Goal: Transaction & Acquisition: Obtain resource

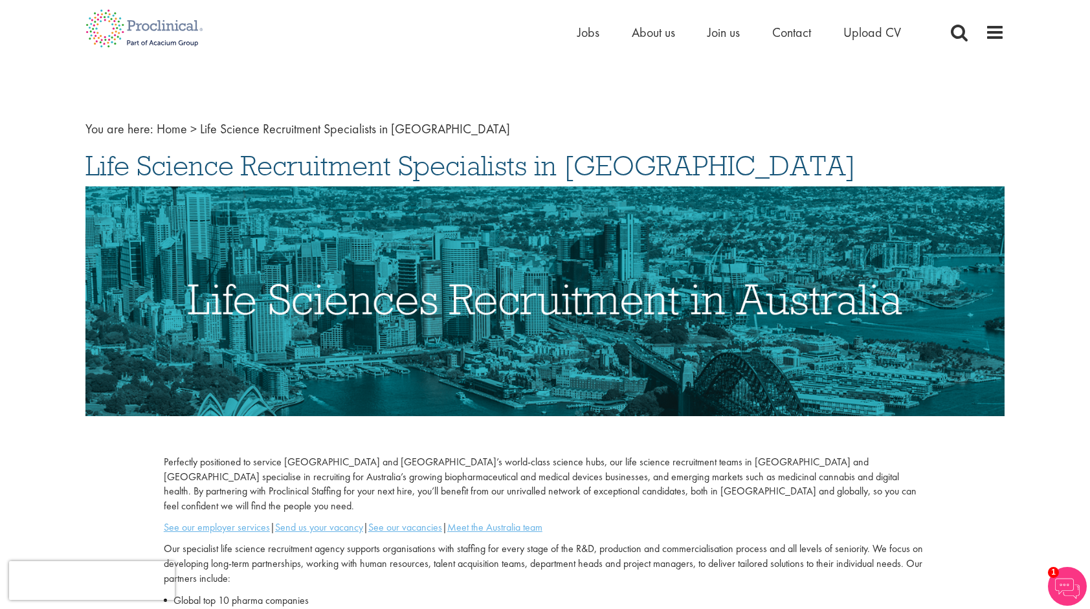
drag, startPoint x: 724, startPoint y: 18, endPoint x: 718, endPoint y: 31, distance: 13.9
click at [724, 19] on div "Home Jobs About us Join us Contact Upload CV" at bounding box center [540, 24] width 929 height 49
click at [718, 31] on span "Join us" at bounding box center [723, 32] width 32 height 17
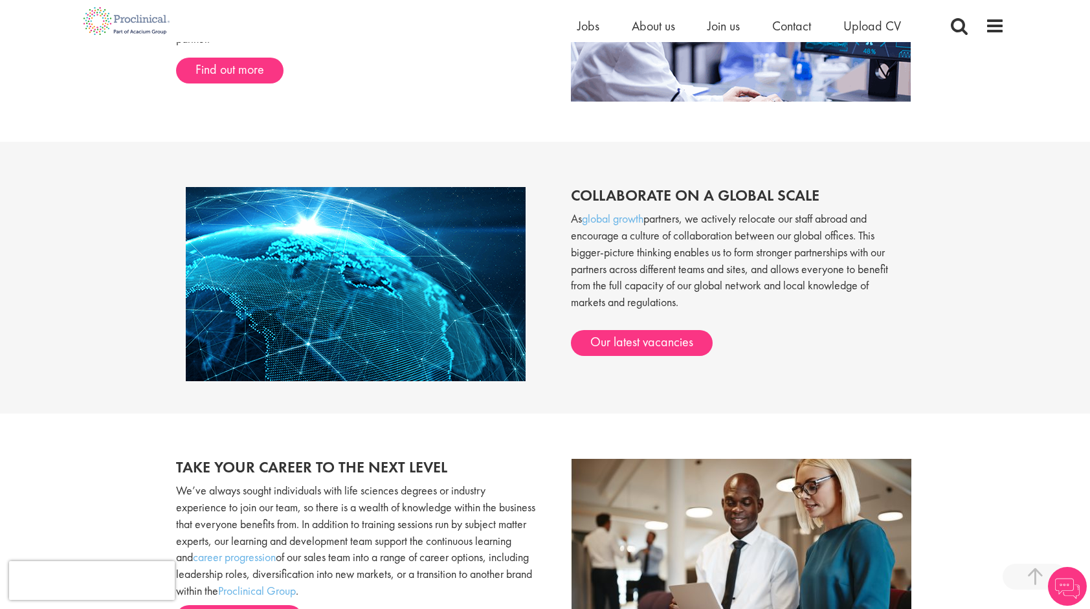
scroll to position [1035, 0]
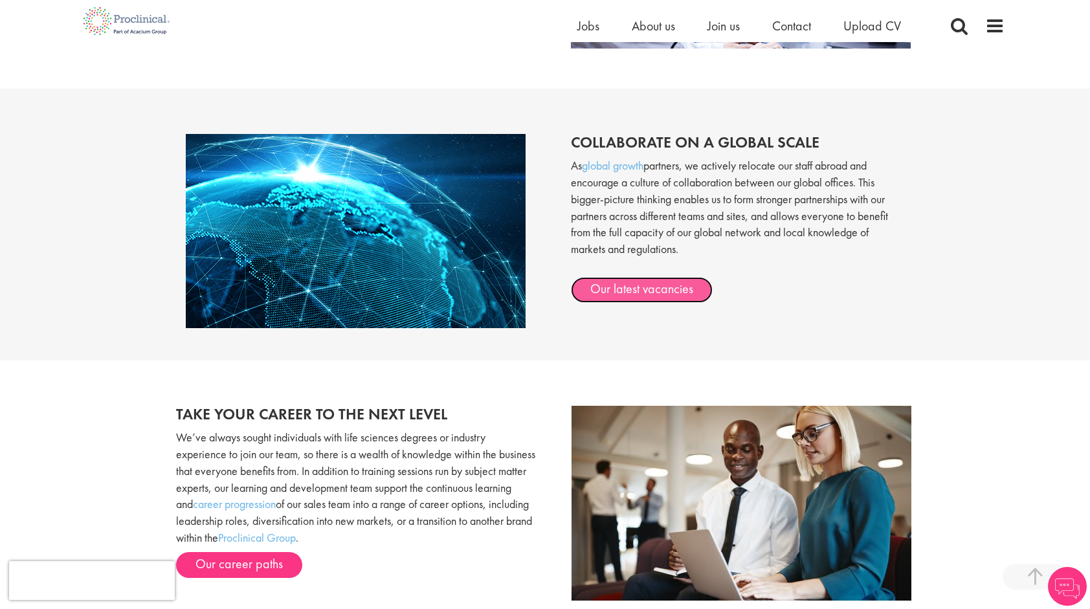
click at [645, 293] on link "Our latest vacancies" at bounding box center [642, 290] width 142 height 26
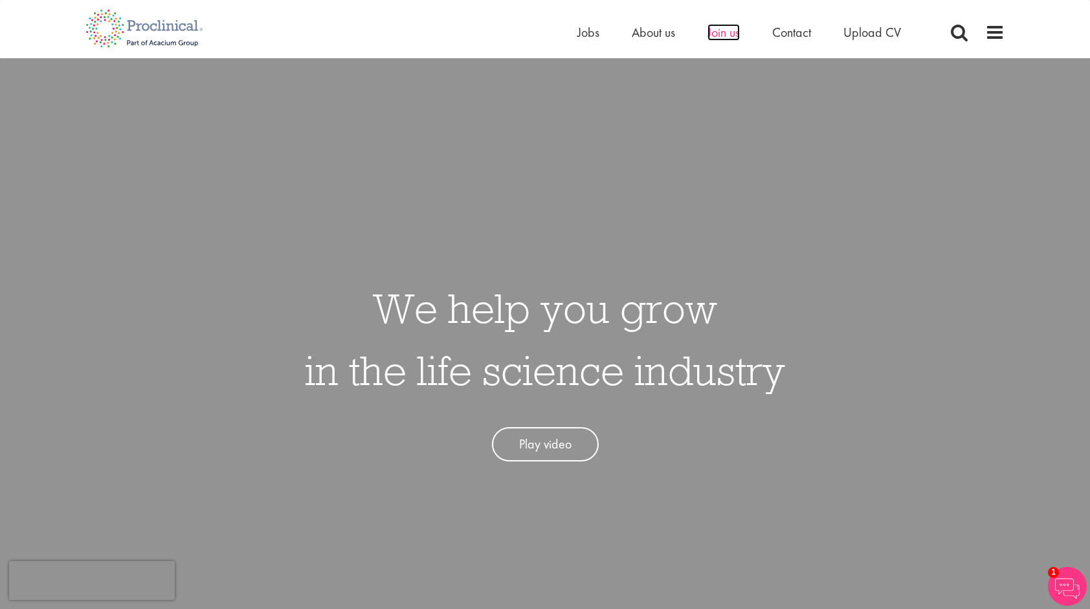
click at [712, 28] on span "Join us" at bounding box center [723, 32] width 32 height 17
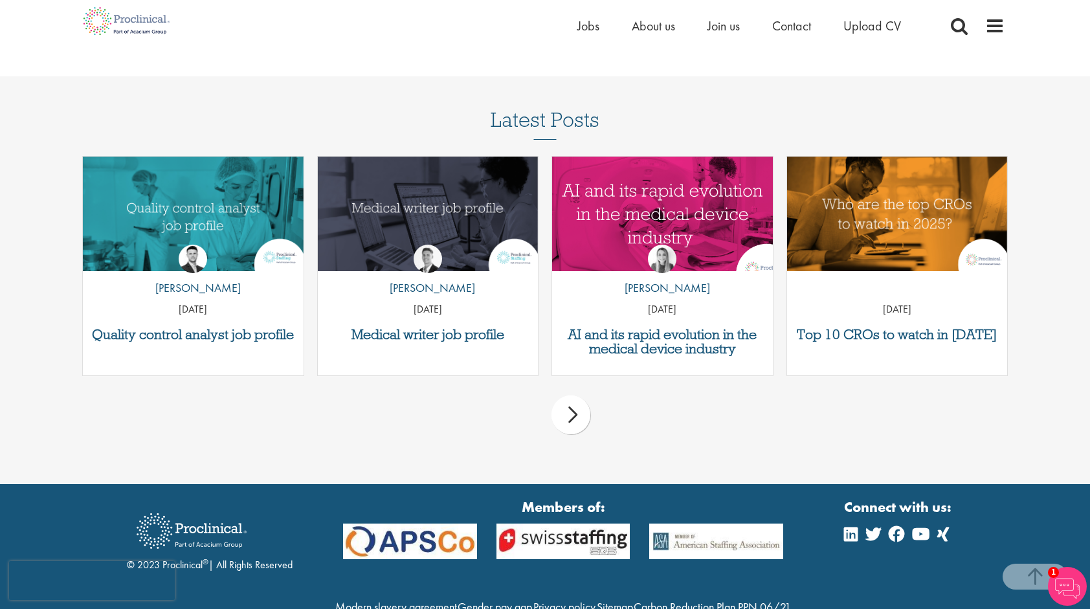
scroll to position [1618, 0]
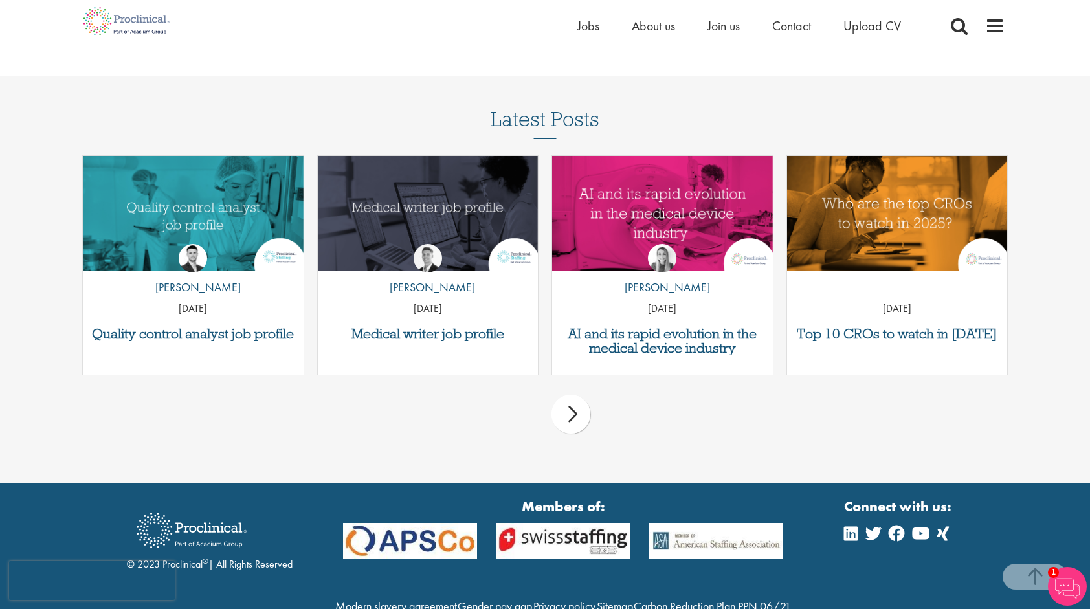
click at [590, 395] on div "next" at bounding box center [570, 414] width 39 height 39
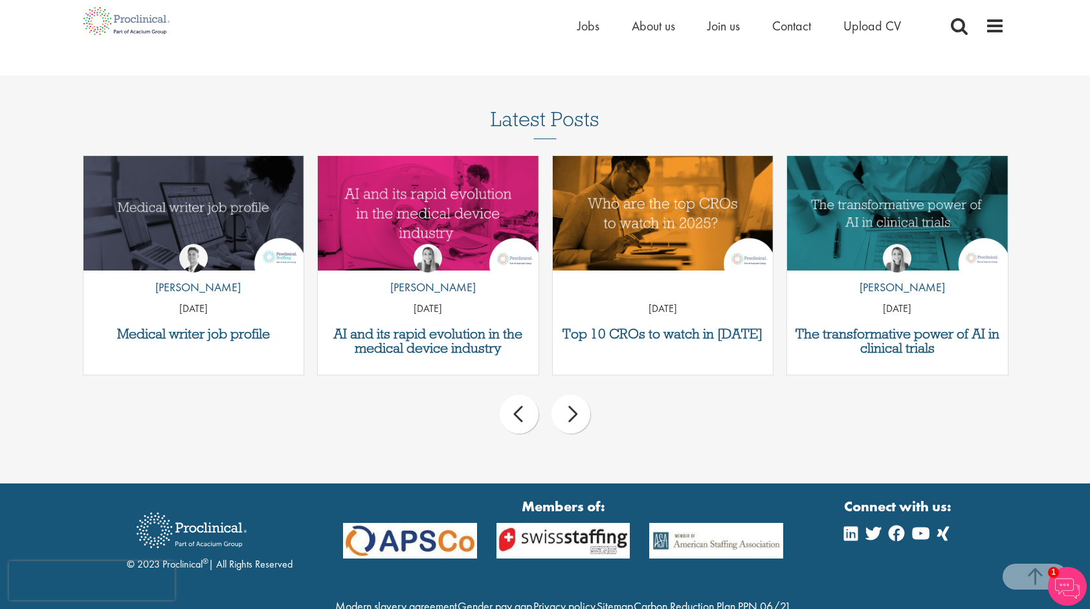
click at [590, 395] on div "next" at bounding box center [570, 414] width 39 height 39
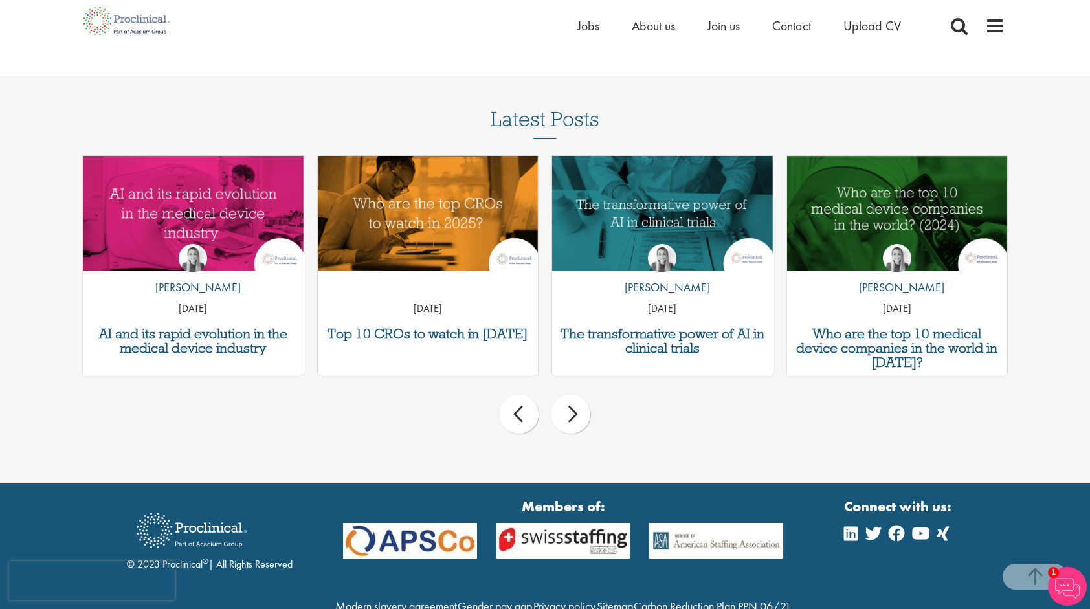
click at [590, 395] on div "next" at bounding box center [570, 414] width 39 height 39
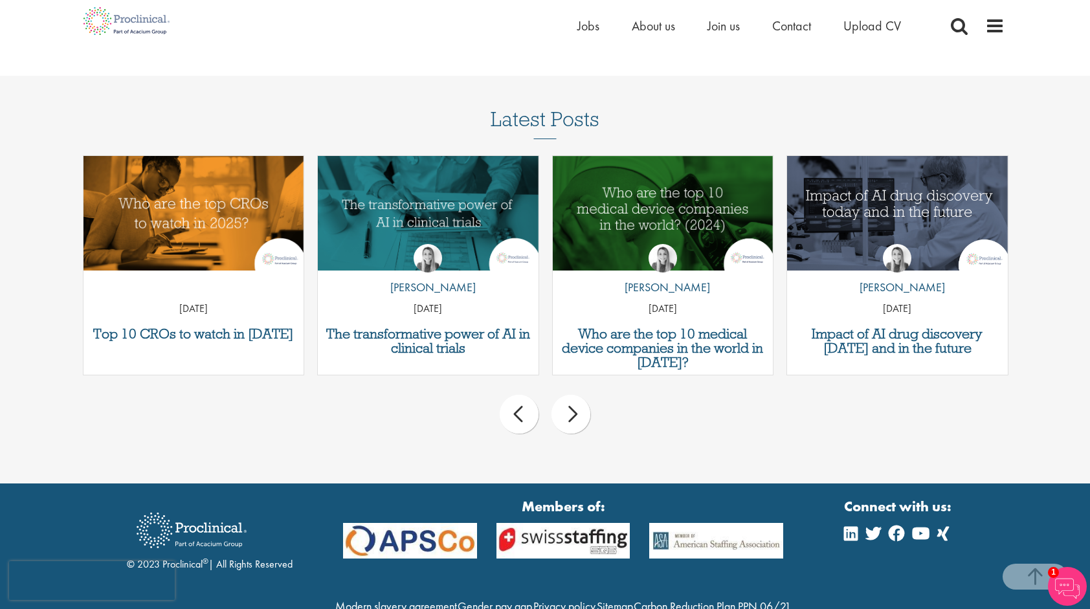
click at [590, 395] on div "next" at bounding box center [570, 414] width 39 height 39
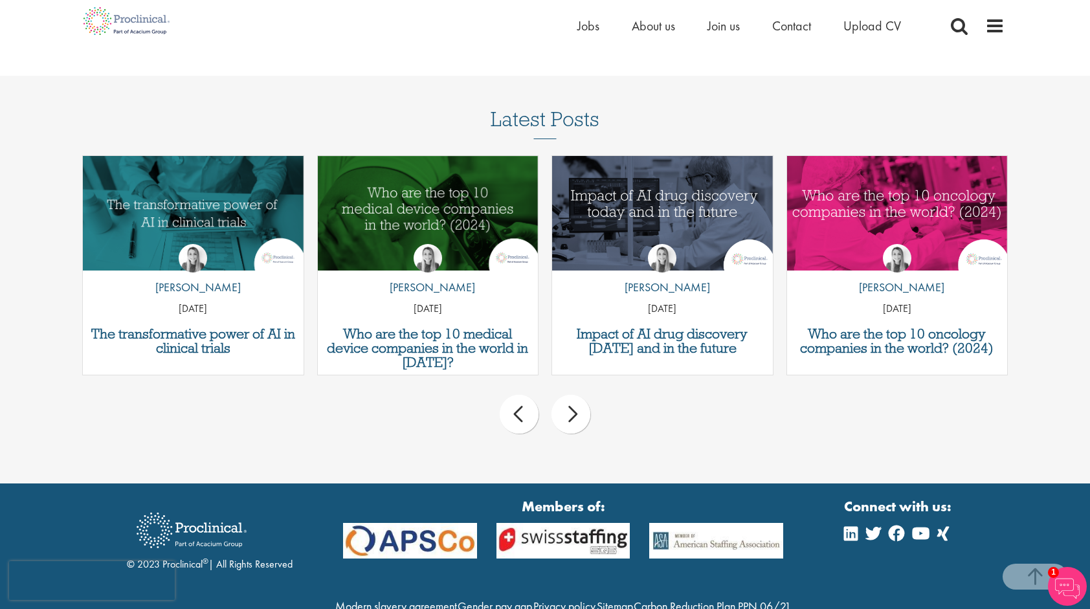
click at [590, 395] on div "next" at bounding box center [570, 414] width 39 height 39
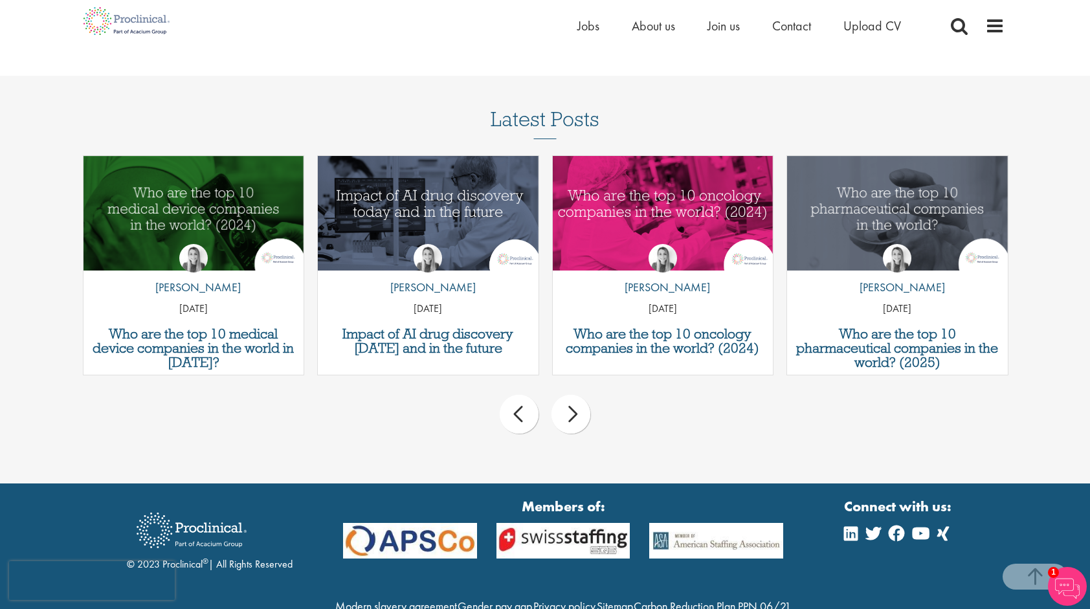
click at [590, 395] on div "next" at bounding box center [570, 414] width 39 height 39
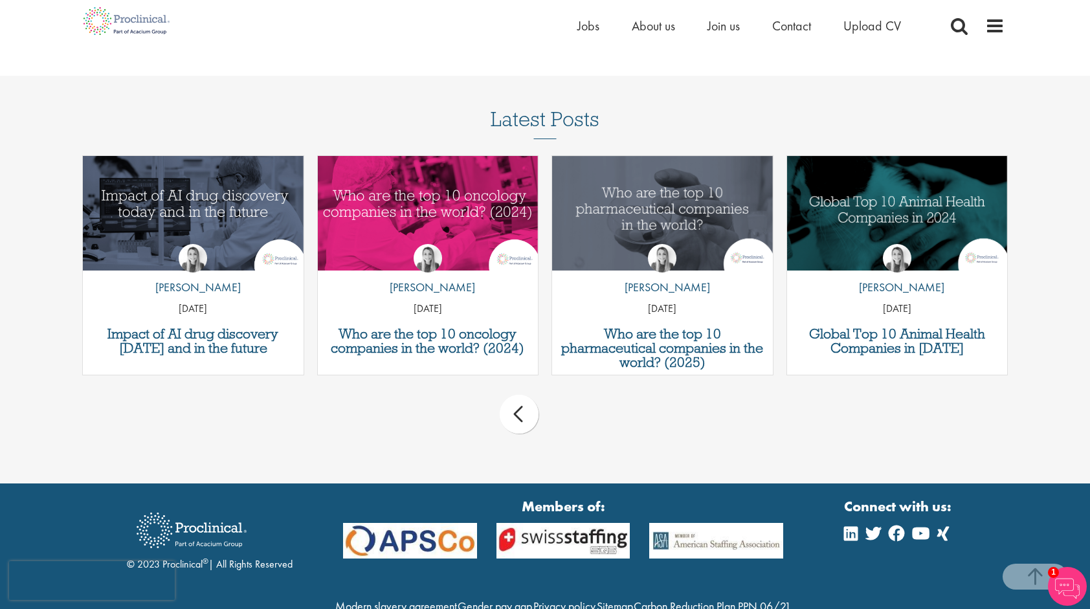
click at [1052, 261] on div "Latest Posts Quality control analyst job profile by Joshua Godden 14 Aug 25 Med…" at bounding box center [545, 276] width 1090 height 337
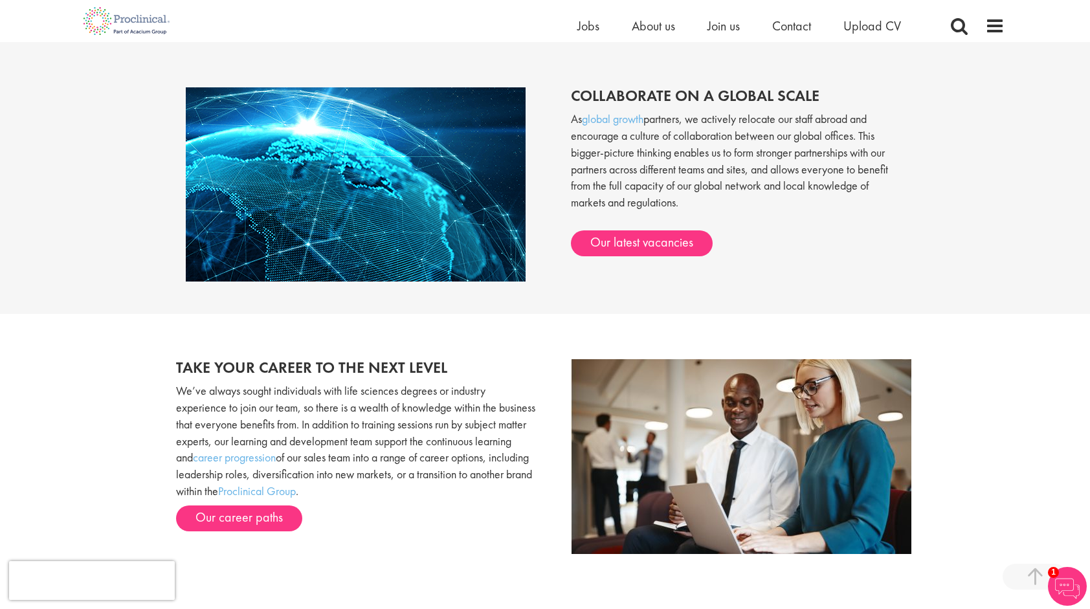
scroll to position [1042, 0]
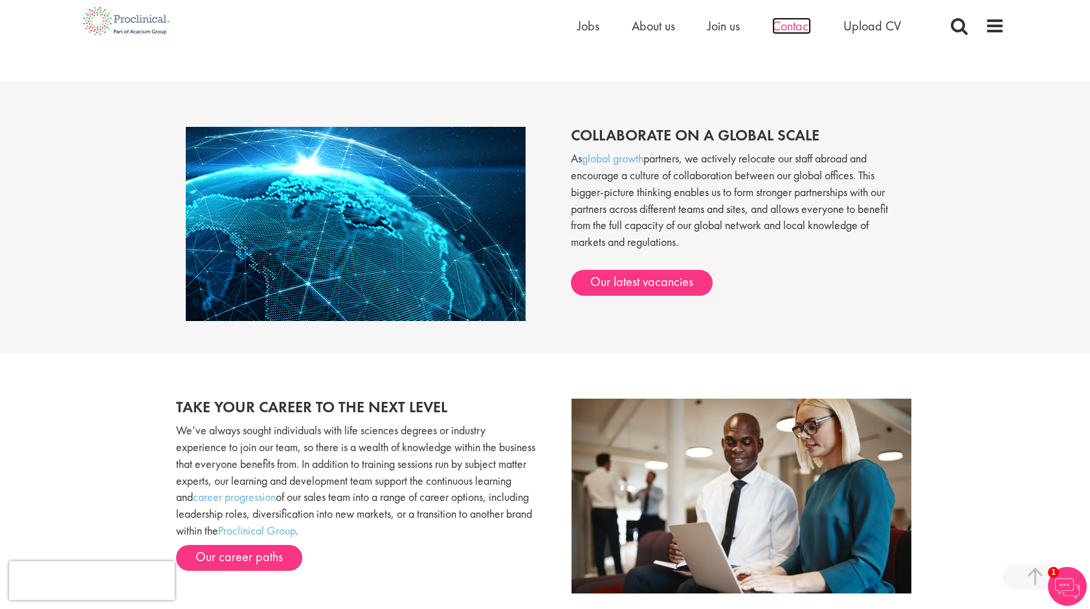
click at [776, 25] on span "Contact" at bounding box center [791, 25] width 39 height 17
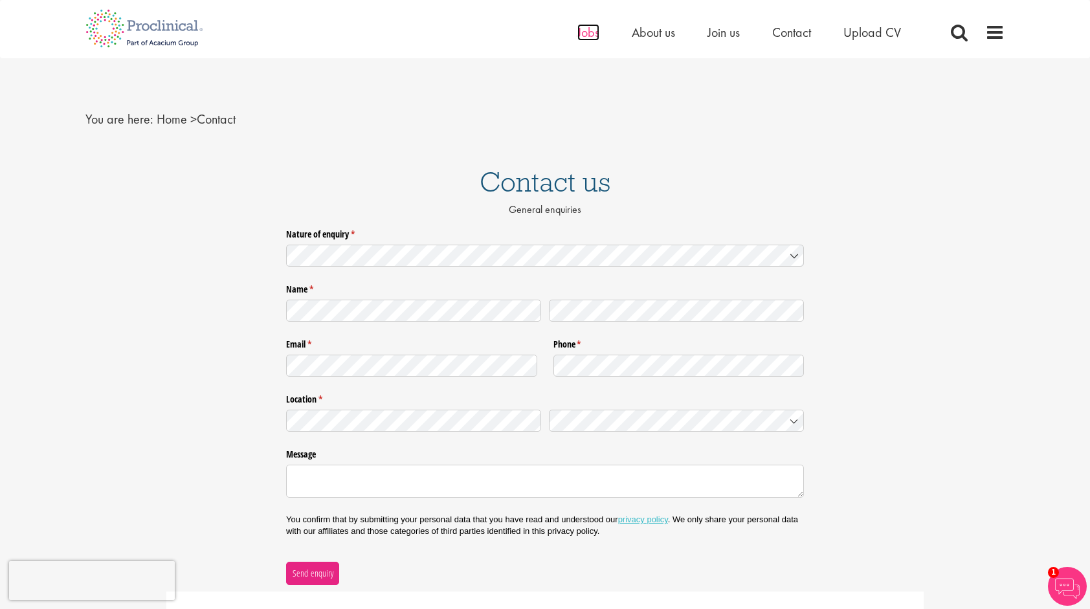
click at [595, 35] on span "Jobs" at bounding box center [588, 32] width 22 height 17
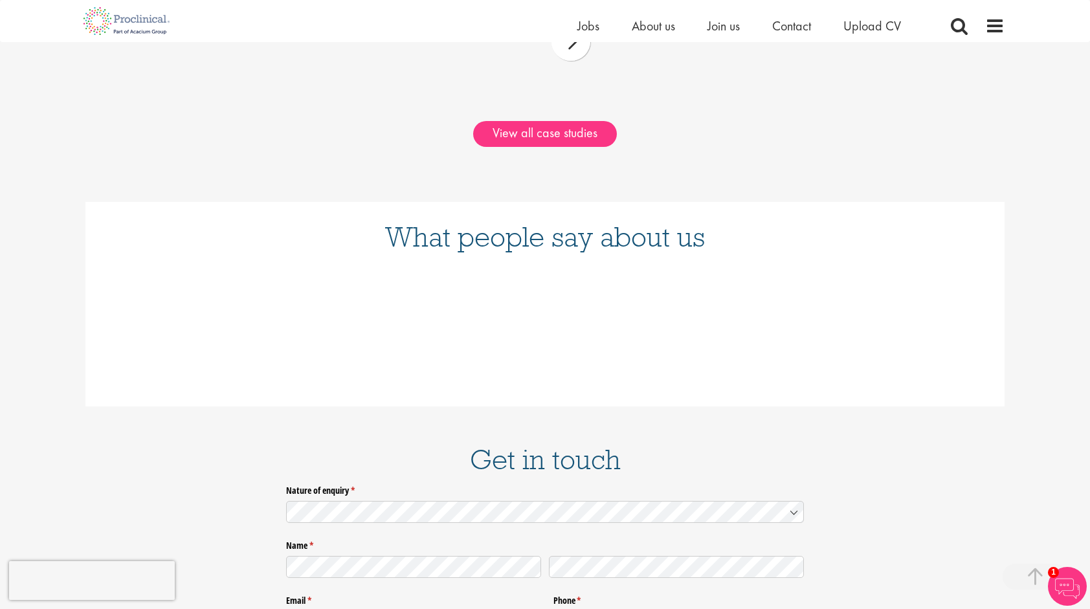
scroll to position [1488, 0]
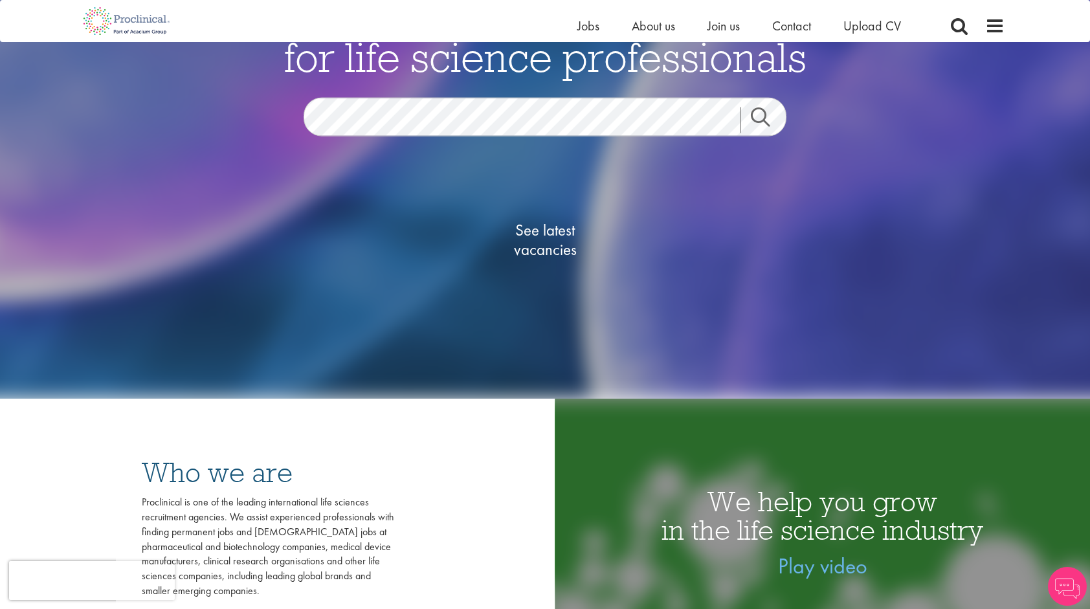
scroll to position [194, 0]
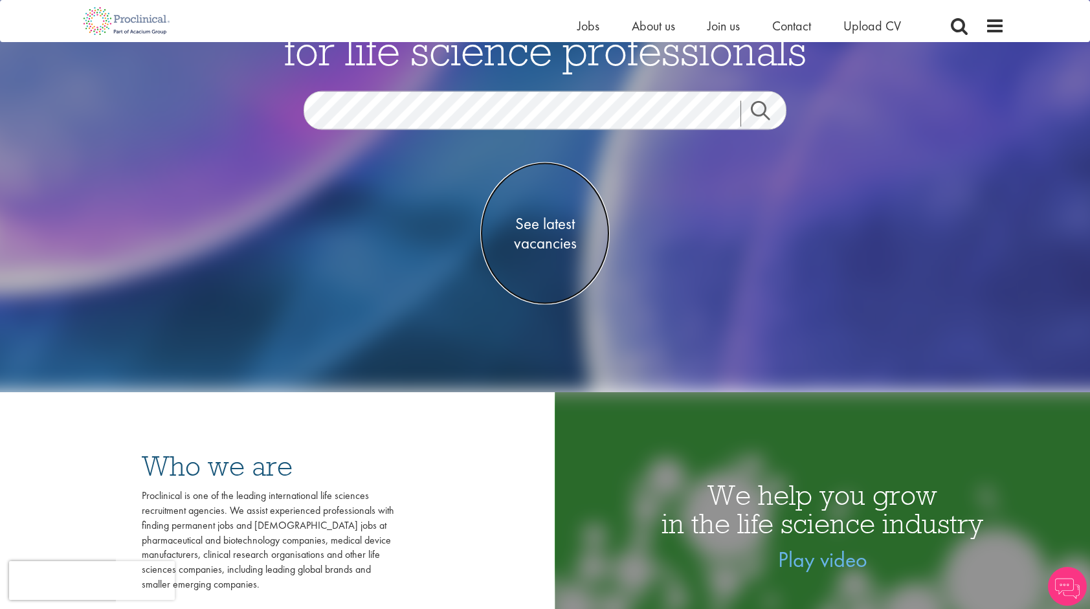
click at [551, 231] on span "See latest vacancies" at bounding box center [544, 233] width 129 height 39
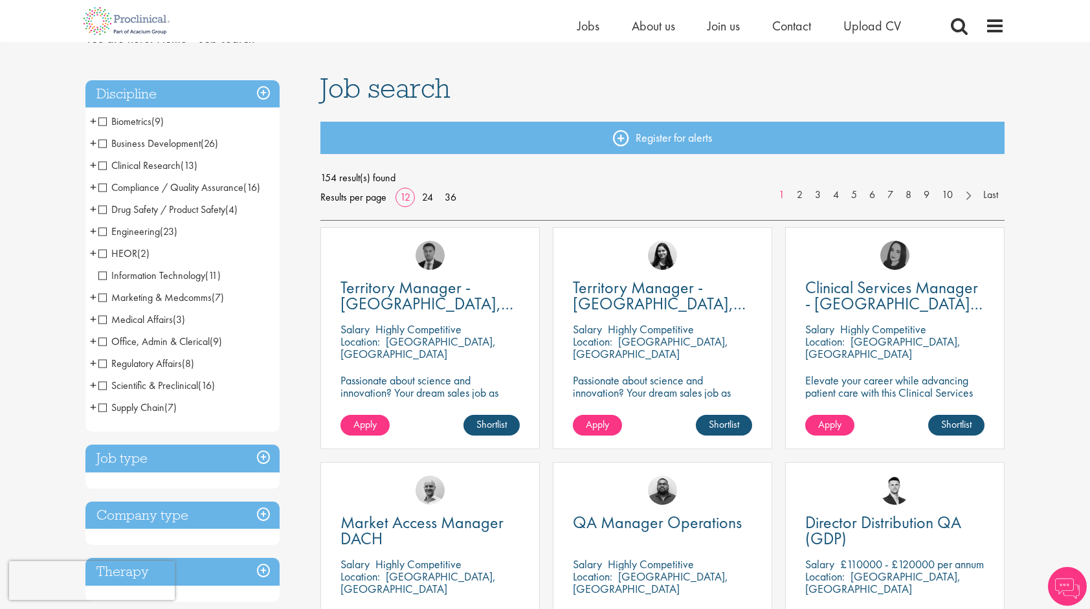
scroll to position [129, 0]
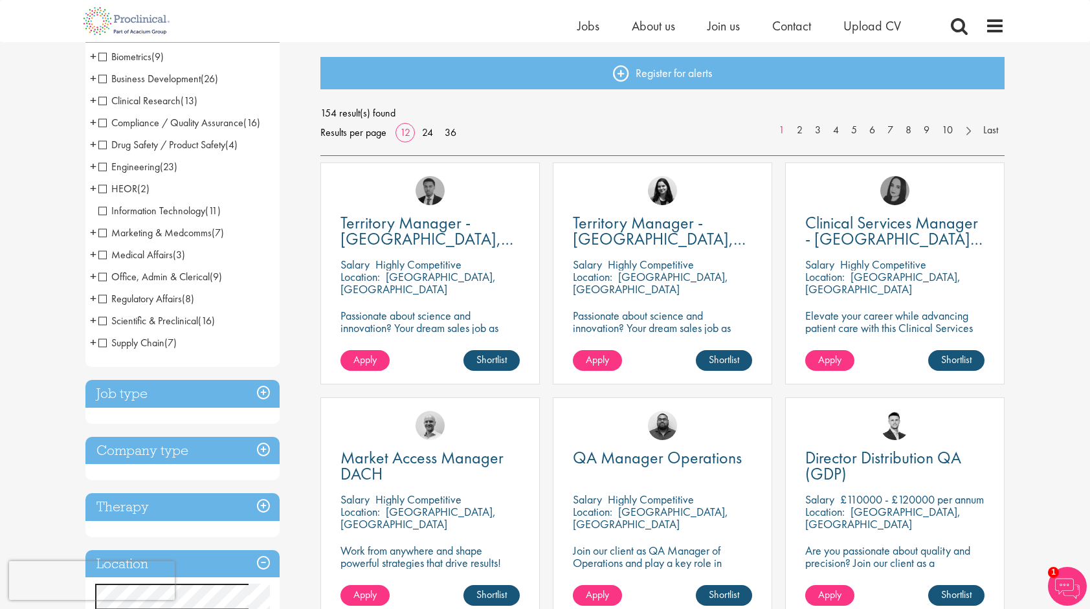
click at [102, 168] on span "Engineering" at bounding box center [128, 167] width 61 height 14
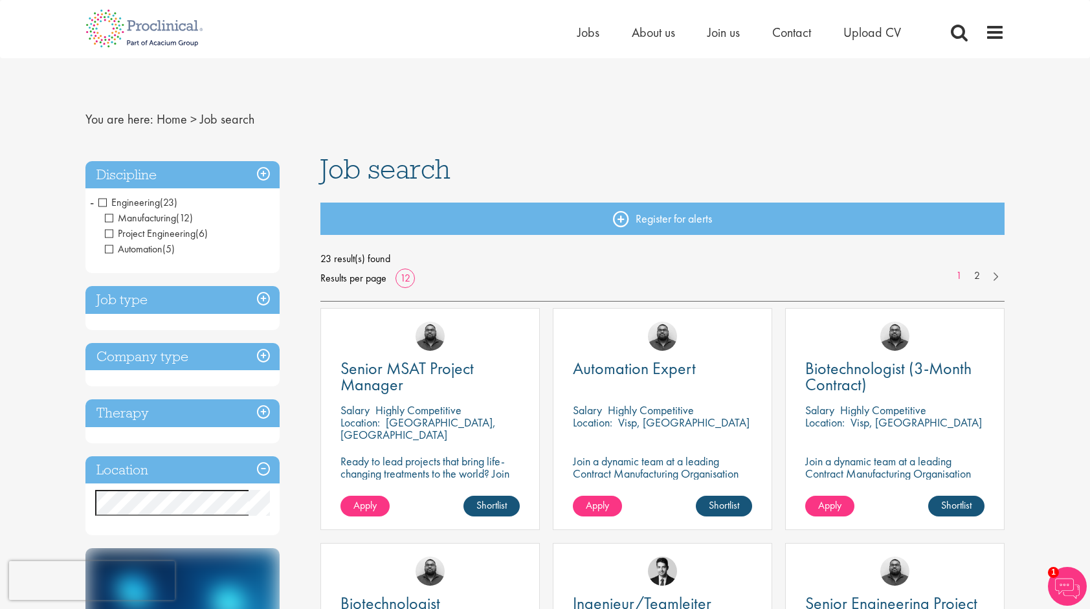
click at [105, 203] on span "Engineering" at bounding box center [128, 202] width 61 height 14
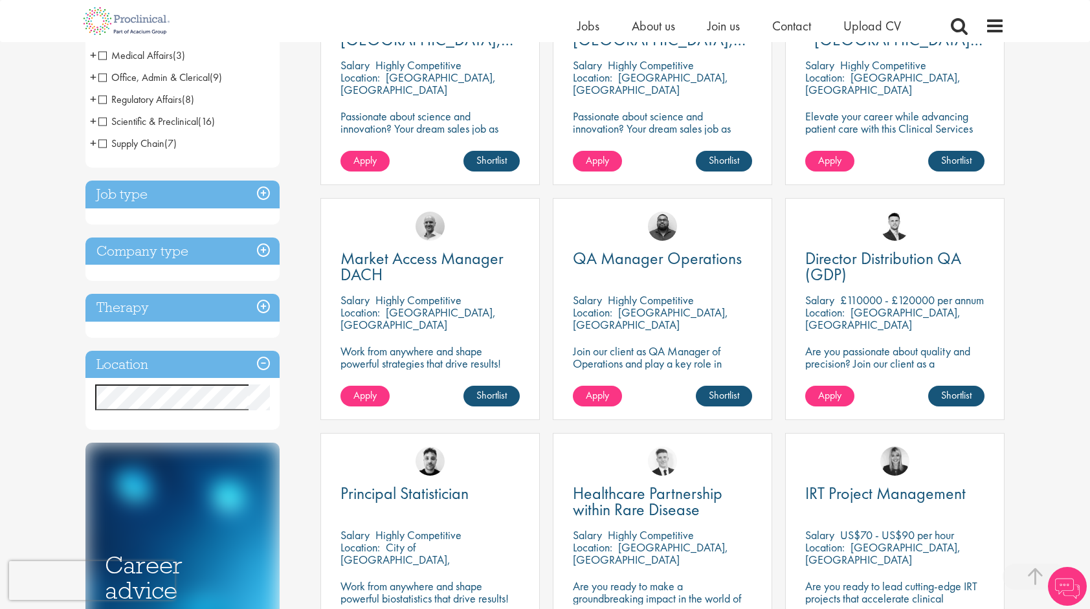
scroll to position [388, 0]
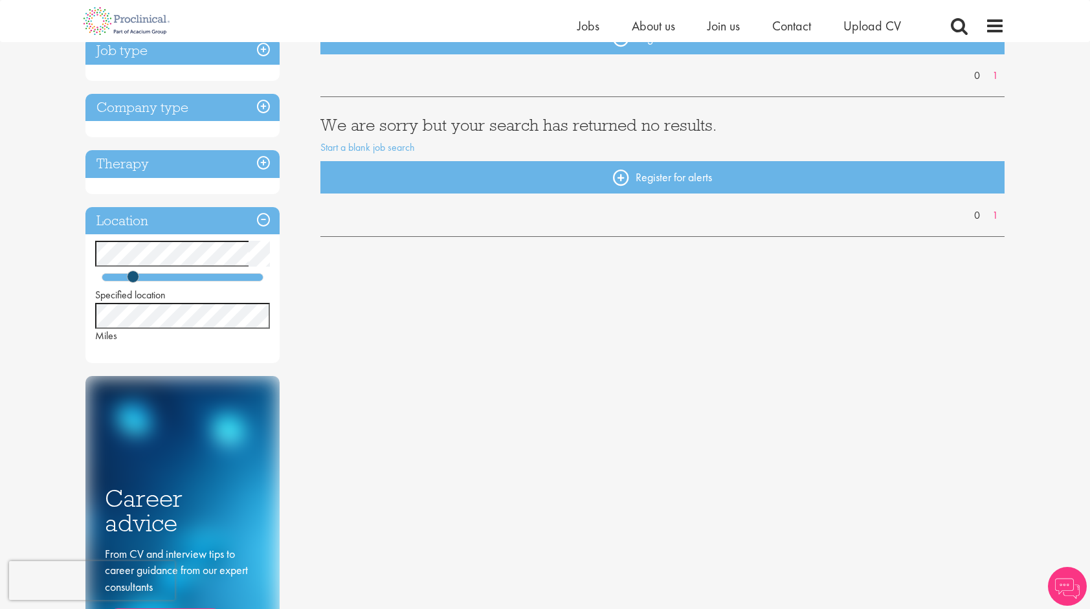
scroll to position [194, 0]
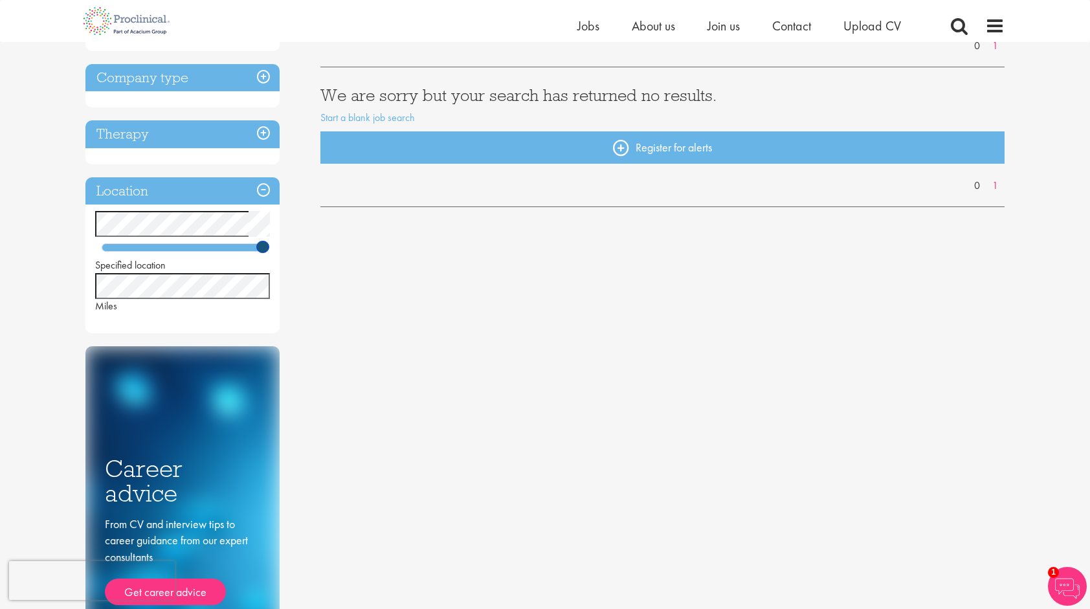
drag, startPoint x: 131, startPoint y: 249, endPoint x: 332, endPoint y: 254, distance: 200.7
click at [332, 254] on div "Discipline Job type Company type Therapy Location Specified location Miles Care…" at bounding box center [545, 314] width 938 height 740
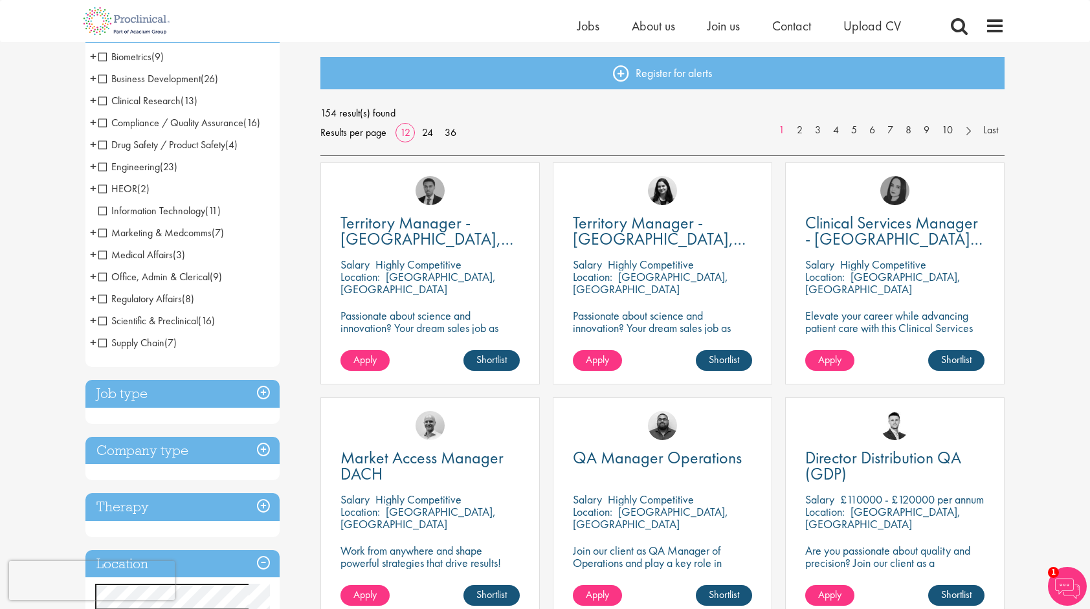
scroll to position [65, 0]
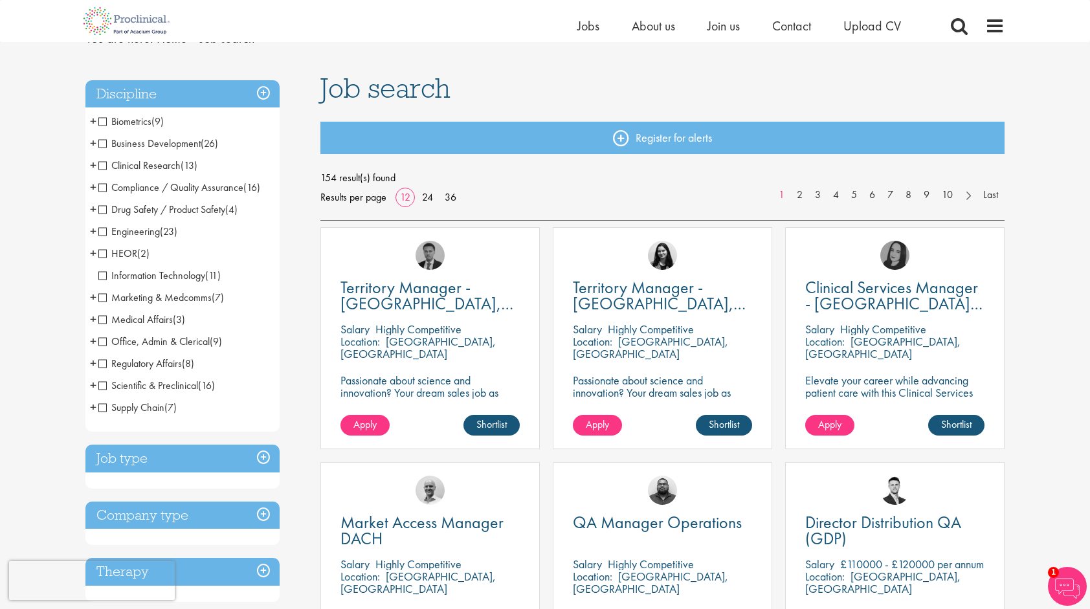
click at [123, 229] on span "Engineering" at bounding box center [128, 232] width 61 height 14
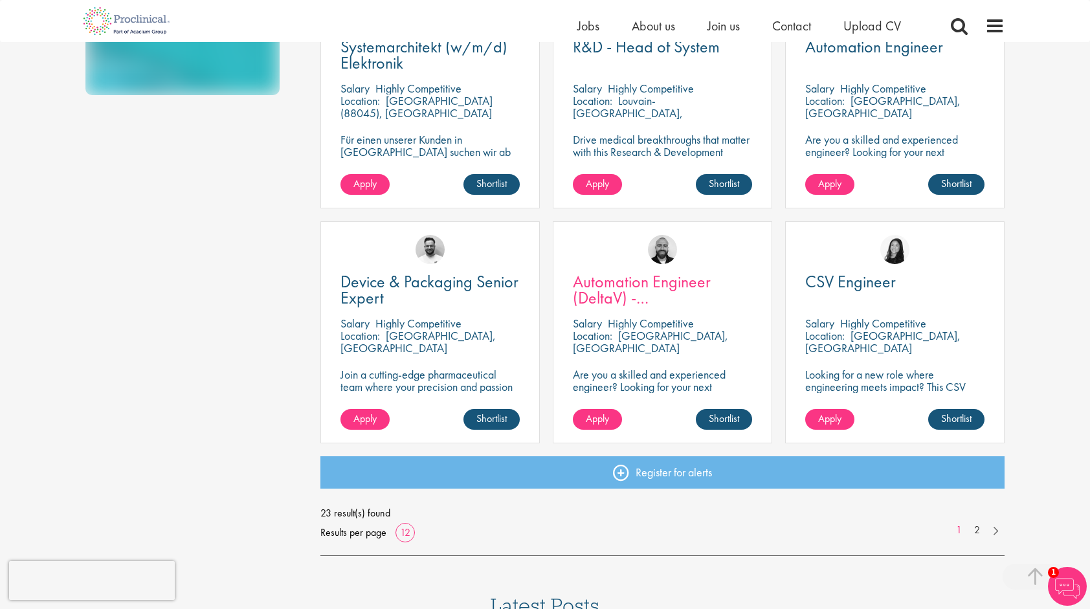
scroll to position [777, 0]
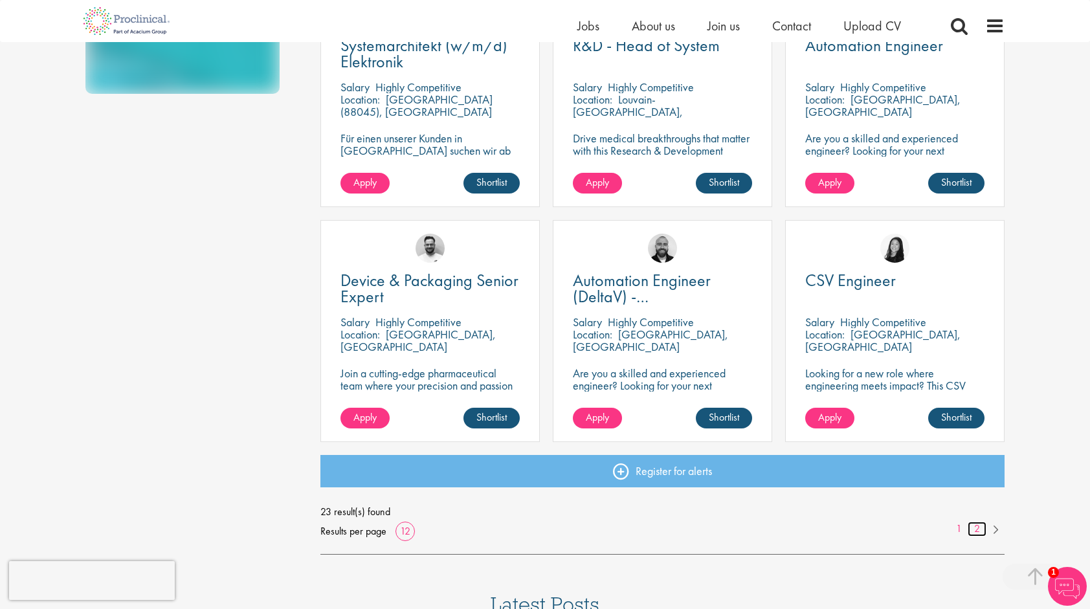
click at [975, 531] on link "2" at bounding box center [976, 529] width 19 height 15
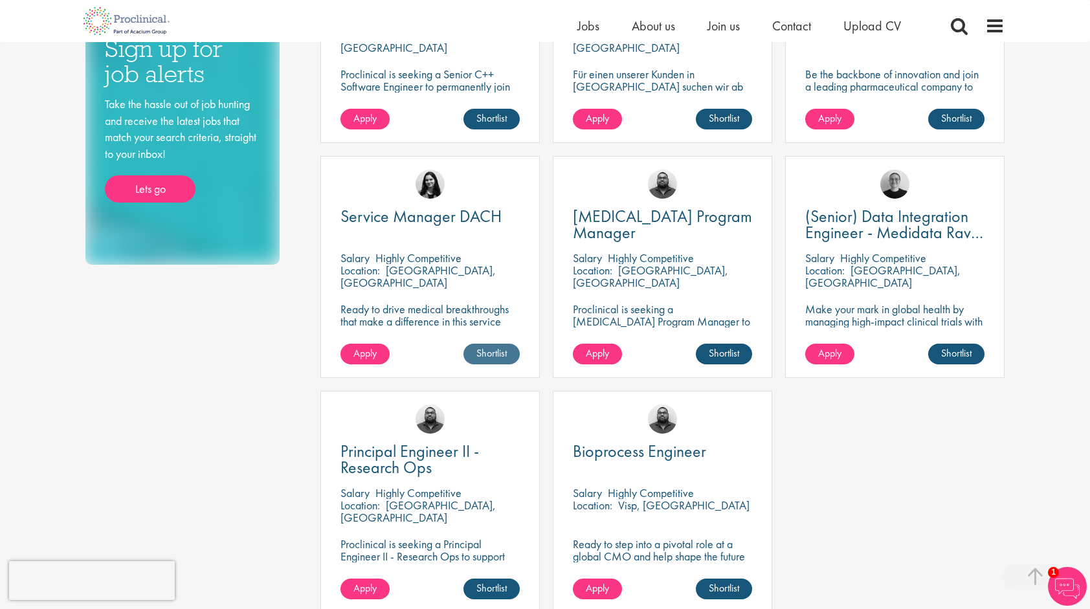
scroll to position [647, 0]
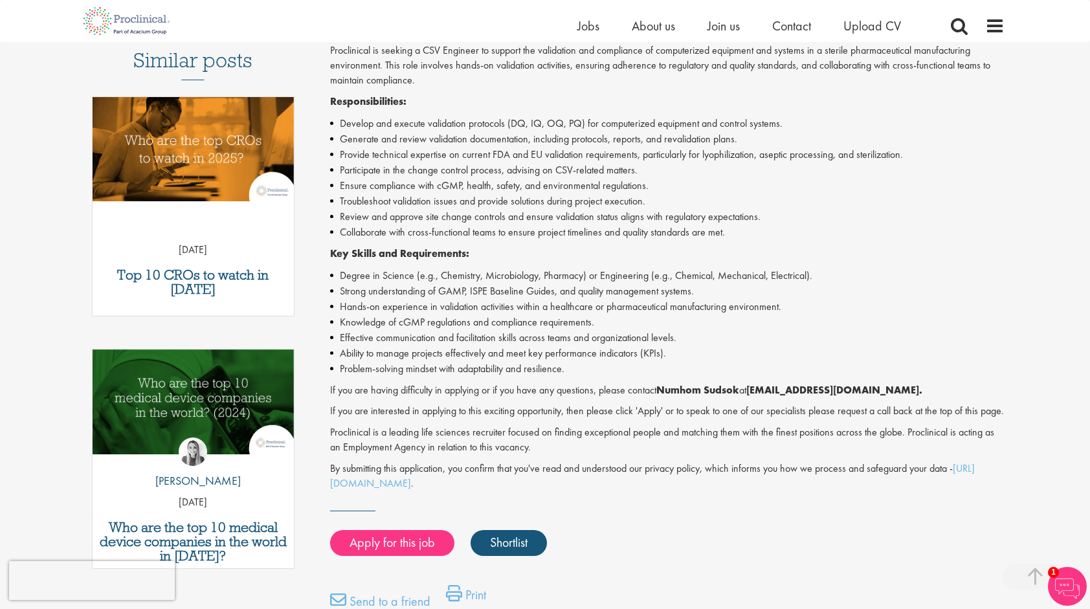
scroll to position [388, 0]
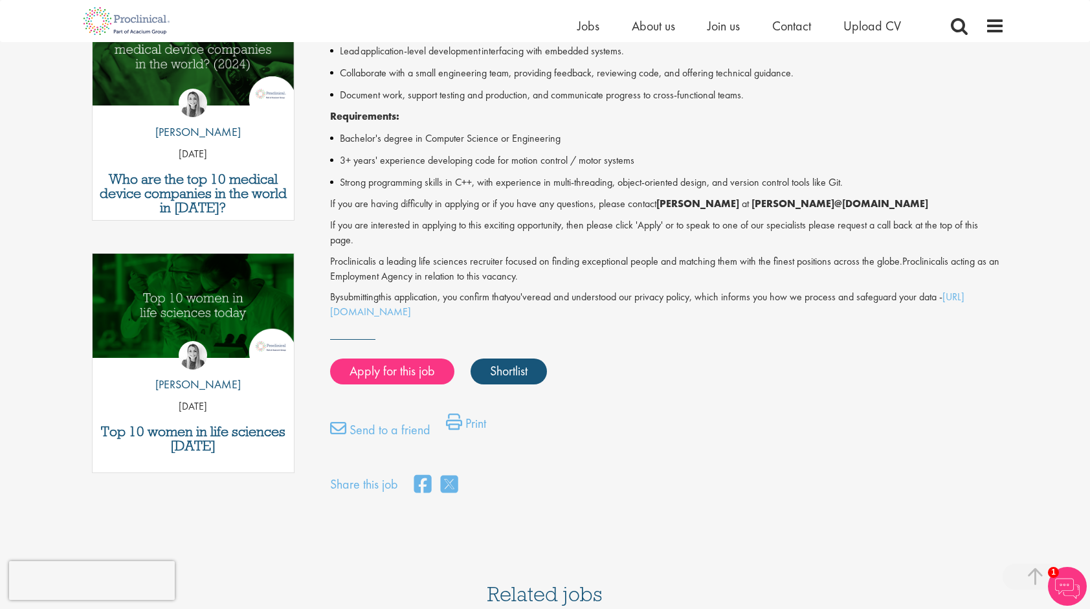
scroll to position [518, 0]
